Goal: Task Accomplishment & Management: Use online tool/utility

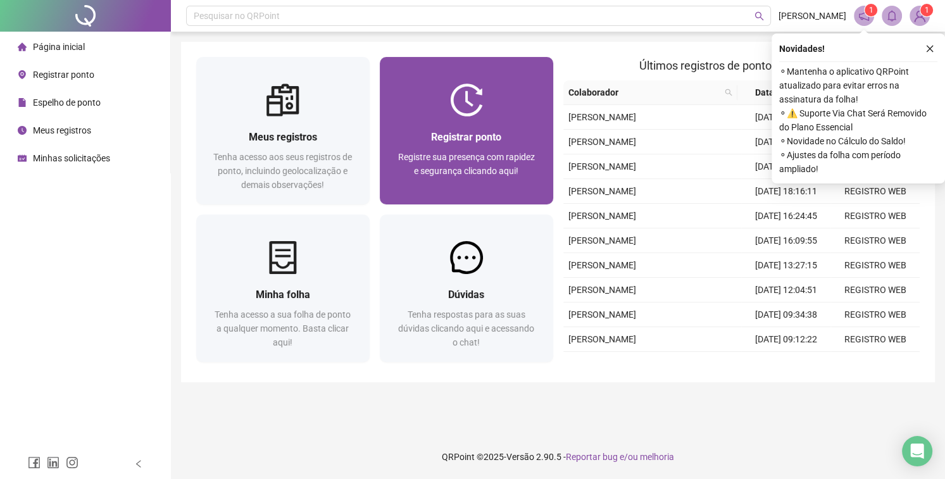
click at [447, 142] on span "Registrar ponto" at bounding box center [466, 137] width 70 height 12
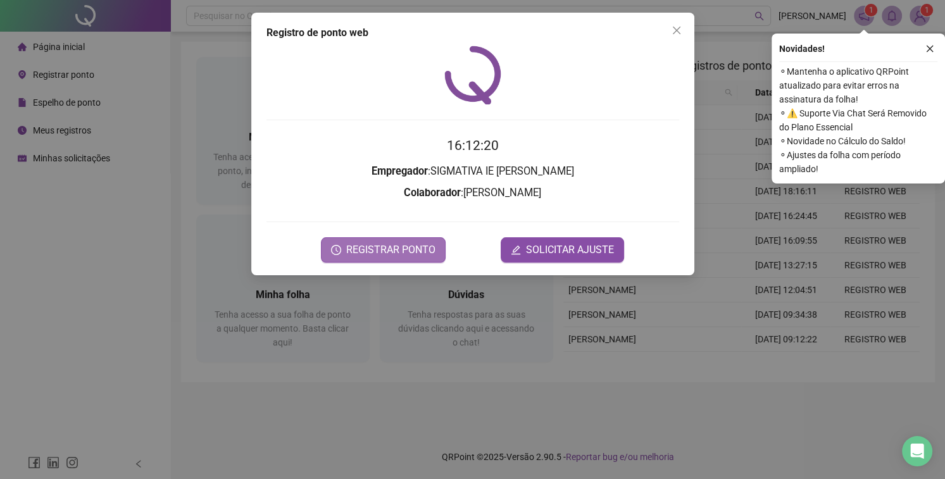
click at [382, 246] on span "REGISTRAR PONTO" at bounding box center [390, 249] width 89 height 15
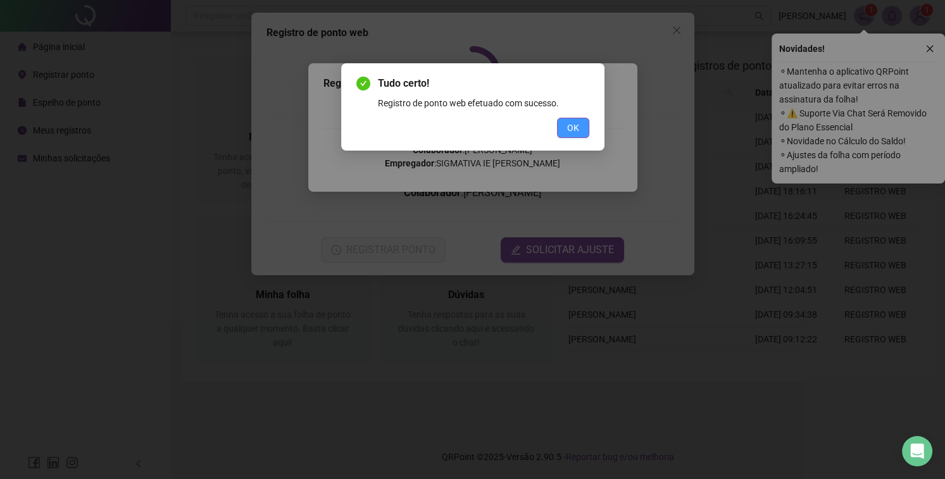
click at [567, 128] on span "OK" at bounding box center [573, 128] width 12 height 14
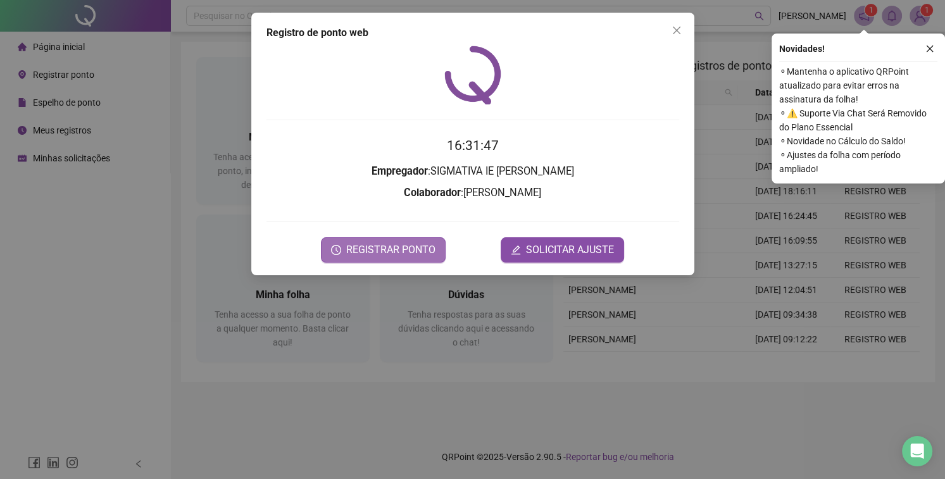
click at [422, 246] on span "REGISTRAR PONTO" at bounding box center [390, 249] width 89 height 15
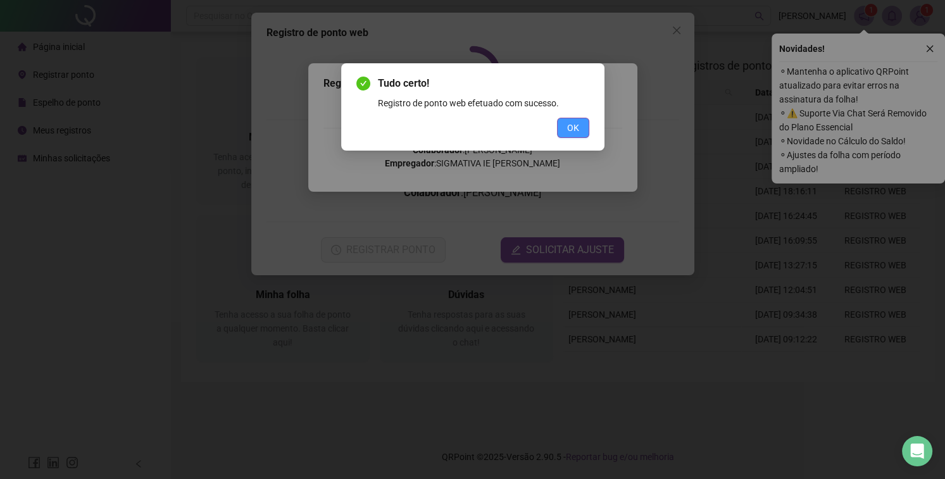
click at [574, 126] on span "OK" at bounding box center [573, 128] width 12 height 14
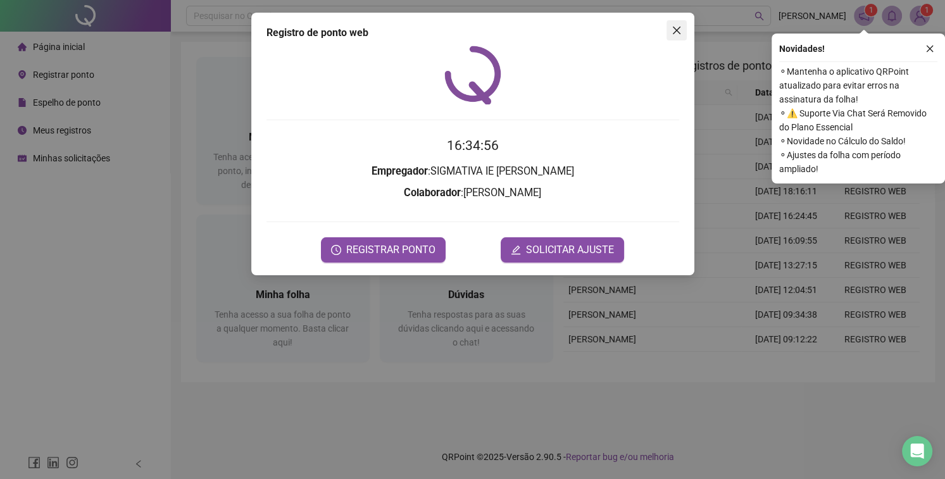
click at [676, 25] on button "Close" at bounding box center [677, 30] width 20 height 20
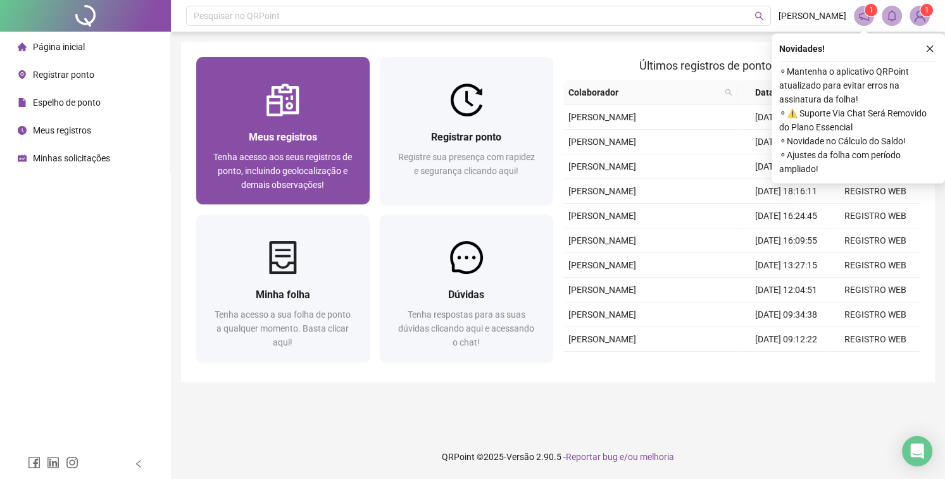
click at [261, 142] on span "Meus registros" at bounding box center [283, 137] width 68 height 12
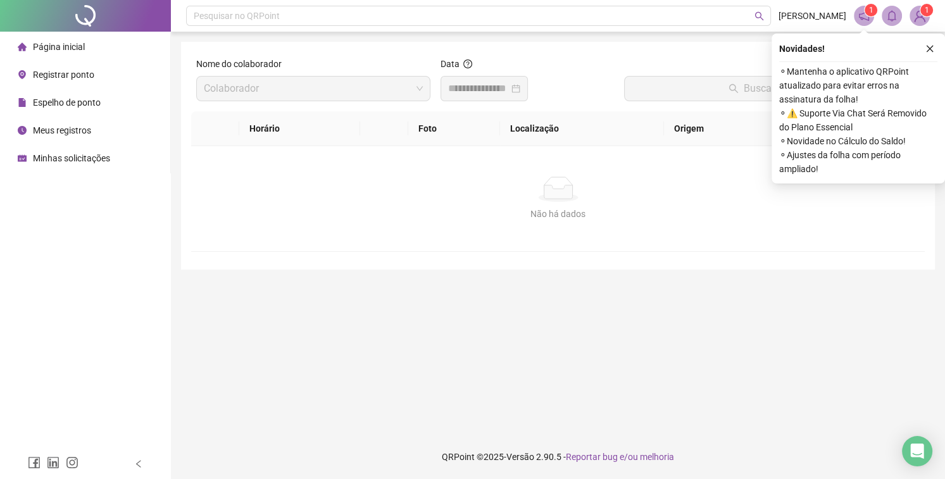
click at [479, 73] on div "Data" at bounding box center [527, 66] width 173 height 19
click at [471, 97] on div at bounding box center [484, 88] width 87 height 25
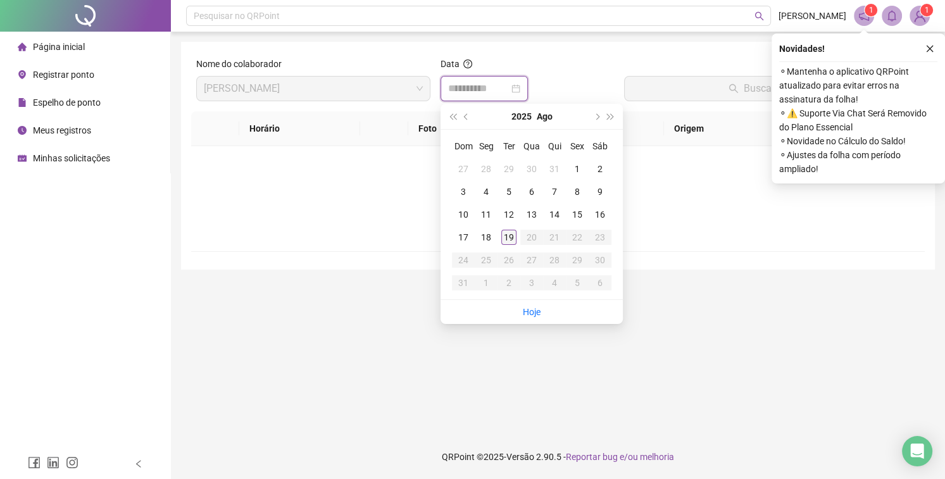
type input "**********"
click at [506, 233] on div "19" at bounding box center [508, 237] width 15 height 15
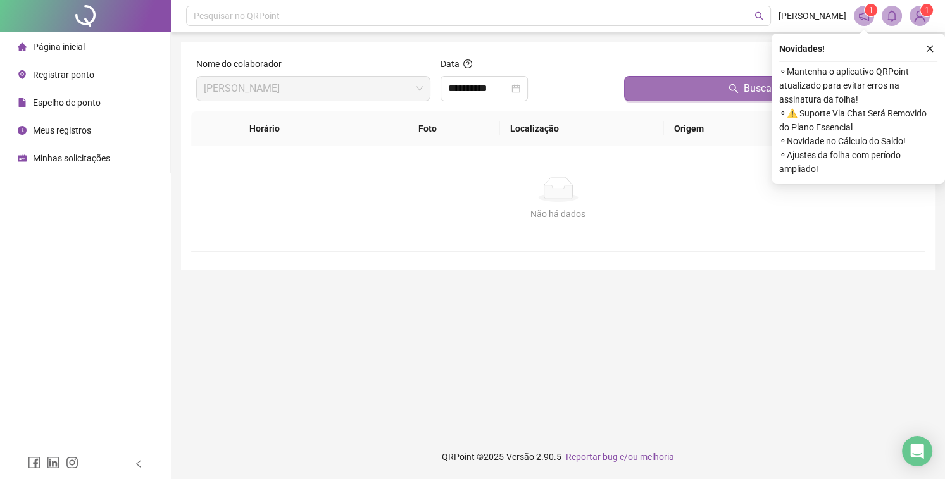
click at [661, 86] on button "Buscar registros" at bounding box center [772, 88] width 296 height 25
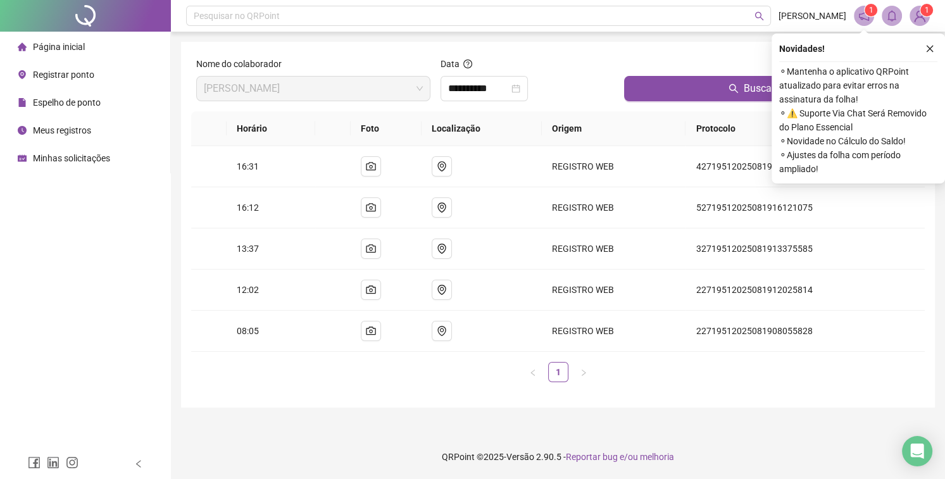
click at [61, 49] on span "Página inicial" at bounding box center [59, 47] width 52 height 10
